Goal: Find contact information: Find contact information

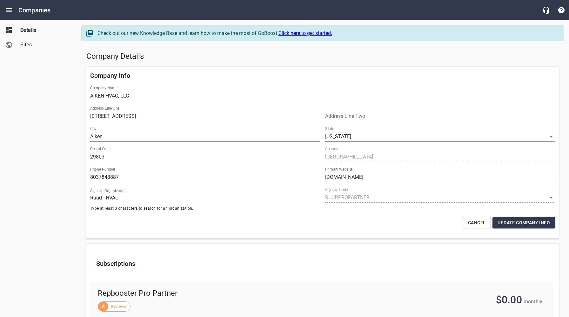
select select "[US_STATE]"
select select "63"
click at [7, 9] on icon "Open drawer" at bounding box center [9, 10] width 8 height 8
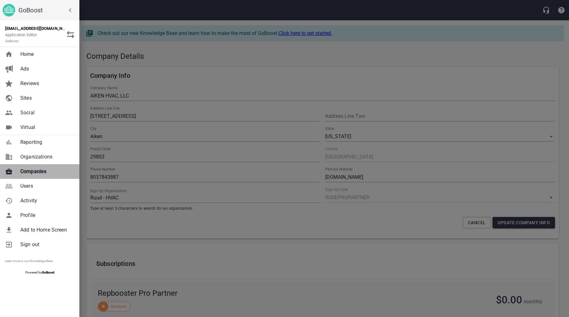
click at [46, 173] on span "Companies" at bounding box center [45, 172] width 51 height 8
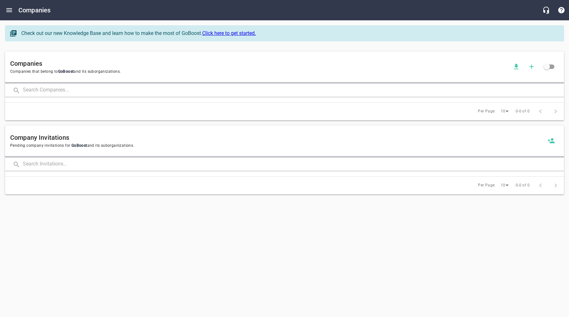
click at [109, 91] on input "text" at bounding box center [293, 91] width 541 height 14
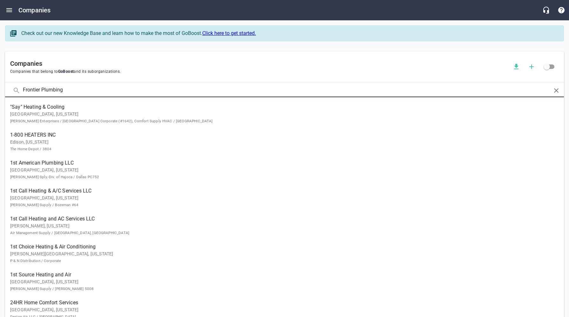
type input "Frontier Plumbing"
click button at bounding box center [0, 0] width 0 height 0
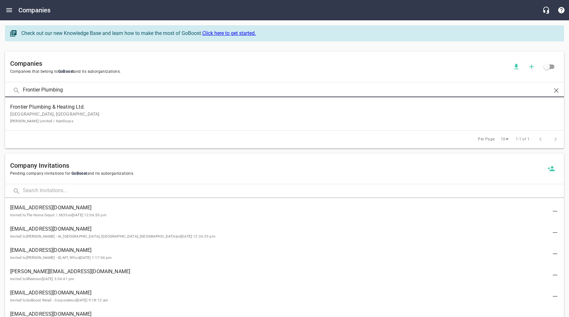
click at [81, 121] on p "[GEOGRAPHIC_DATA], [GEOGRAPHIC_DATA] [PERSON_NAME] Limited / Kamloops" at bounding box center [279, 117] width 539 height 13
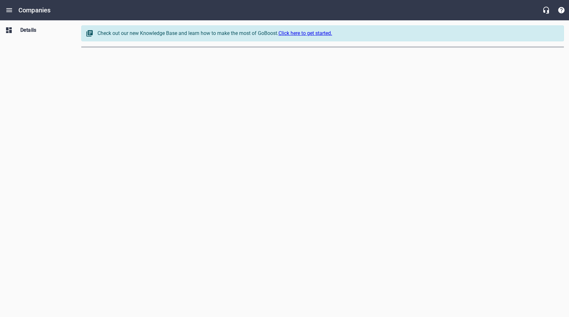
select select "[GEOGRAPHIC_DATA]"
select select "62"
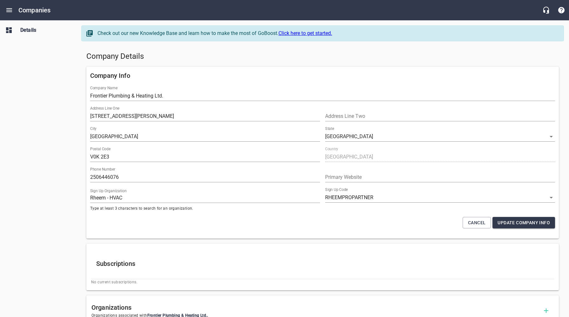
click at [27, 30] on span "Details" at bounding box center [44, 30] width 48 height 8
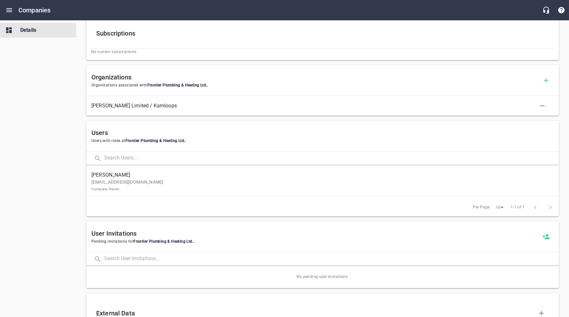
scroll to position [233, 0]
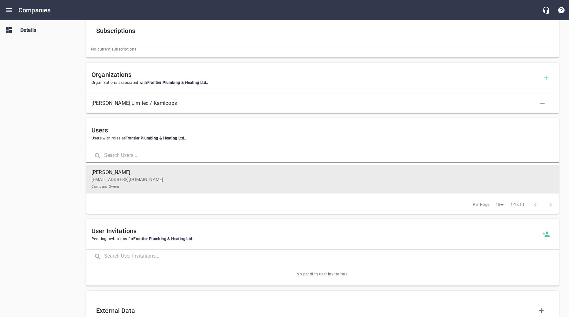
click at [143, 184] on p "[EMAIL_ADDRESS][DOMAIN_NAME] Company Owner" at bounding box center [319, 182] width 457 height 13
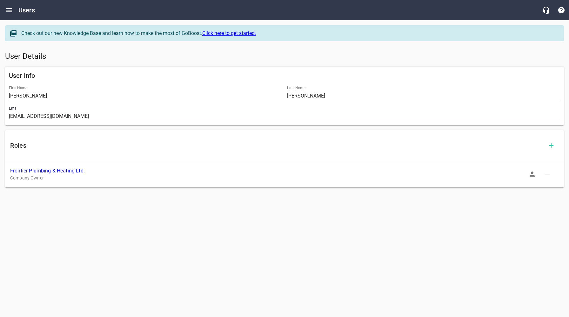
drag, startPoint x: 100, startPoint y: 118, endPoint x: 45, endPoint y: 147, distance: 62.4
click at [22, 116] on input "[EMAIL_ADDRESS][DOMAIN_NAME]" at bounding box center [284, 116] width 551 height 10
